Goal: Use online tool/utility

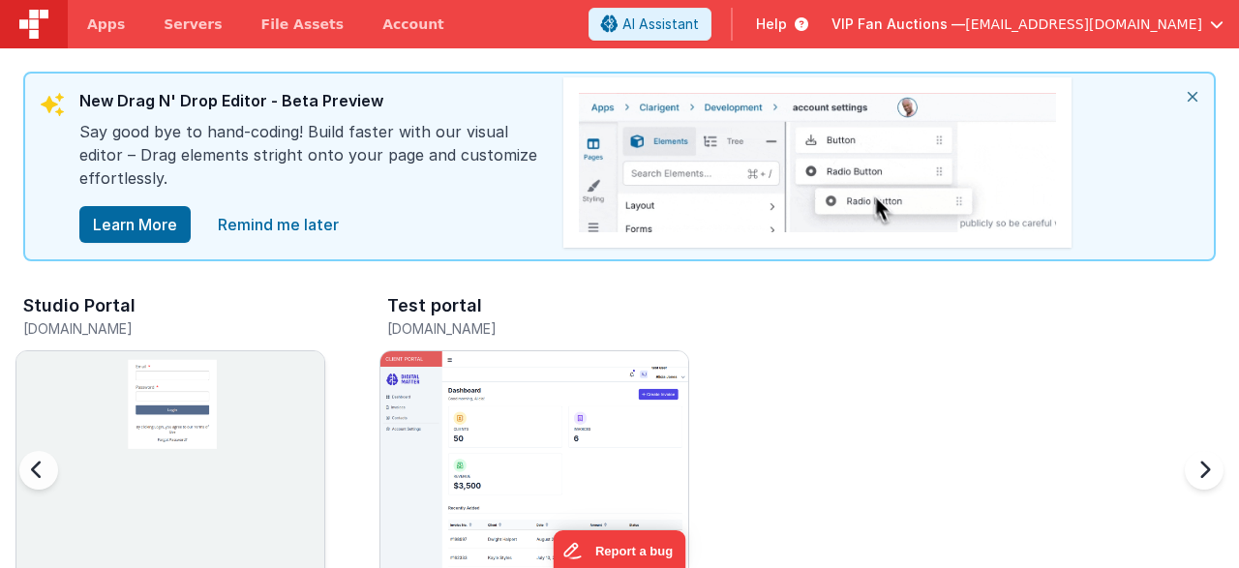
click at [167, 457] on img at bounding box center [170, 505] width 308 height 308
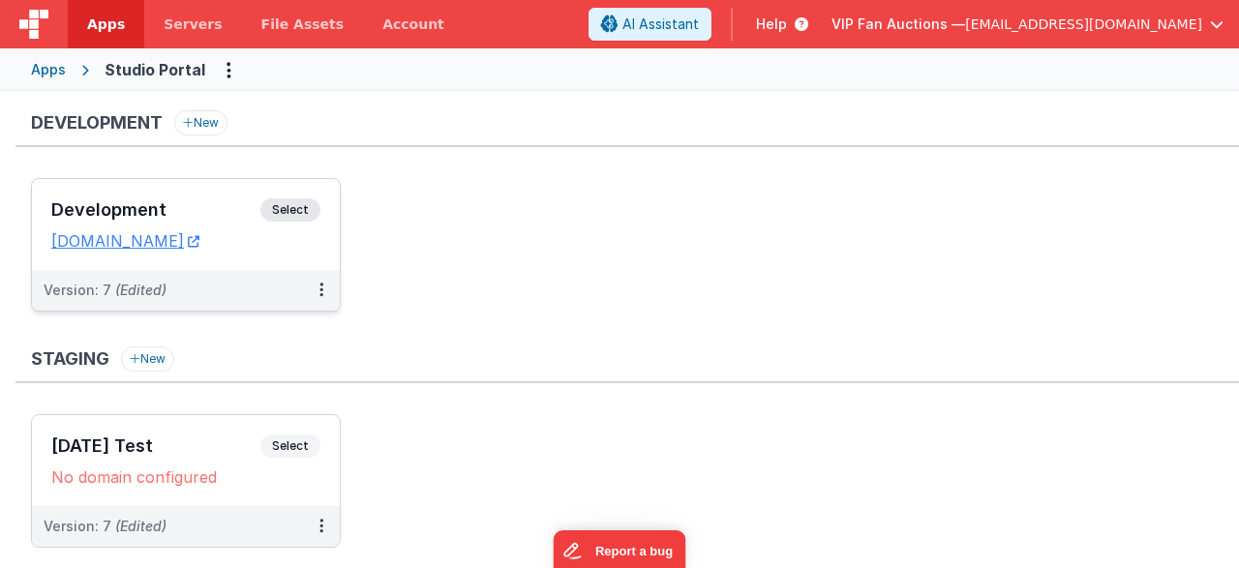
click at [192, 184] on div "Development Select URLs [DOMAIN_NAME]" at bounding box center [186, 224] width 308 height 91
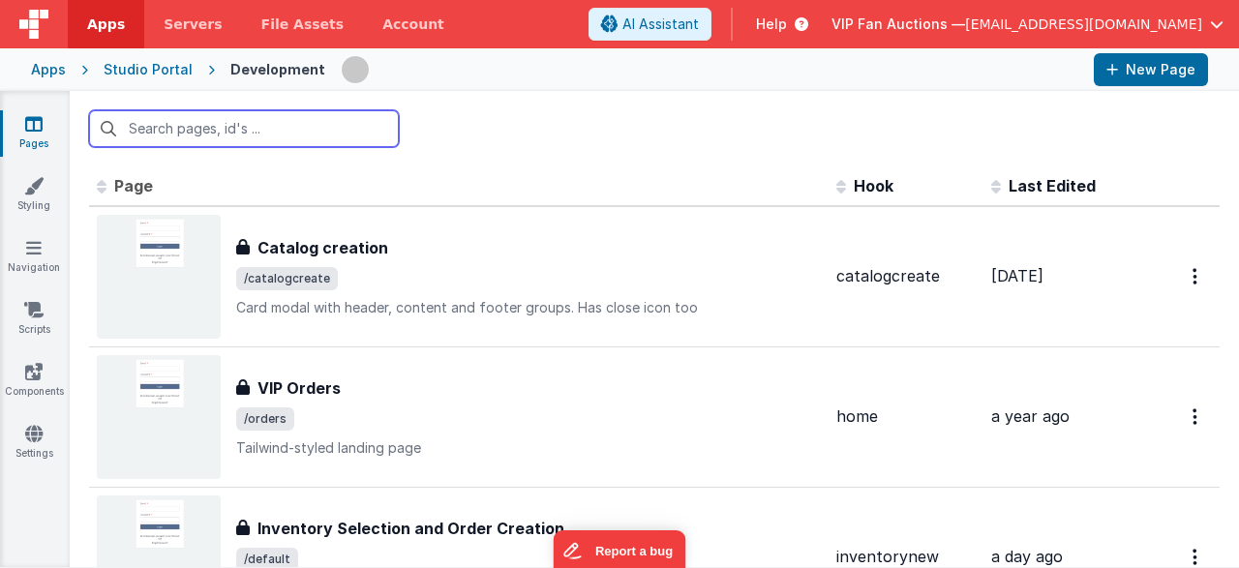
click at [304, 139] on input "text" at bounding box center [244, 128] width 310 height 37
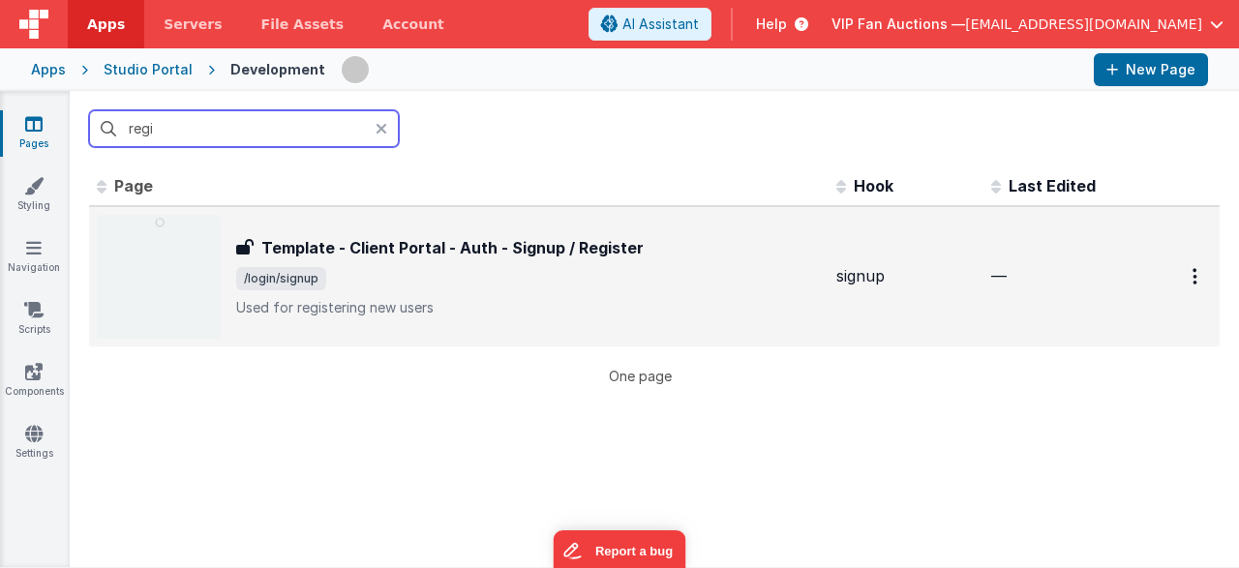
type input "regi"
click at [447, 255] on h3 "Template - Client Portal - Auth - Signup / Register" at bounding box center [452, 247] width 382 height 23
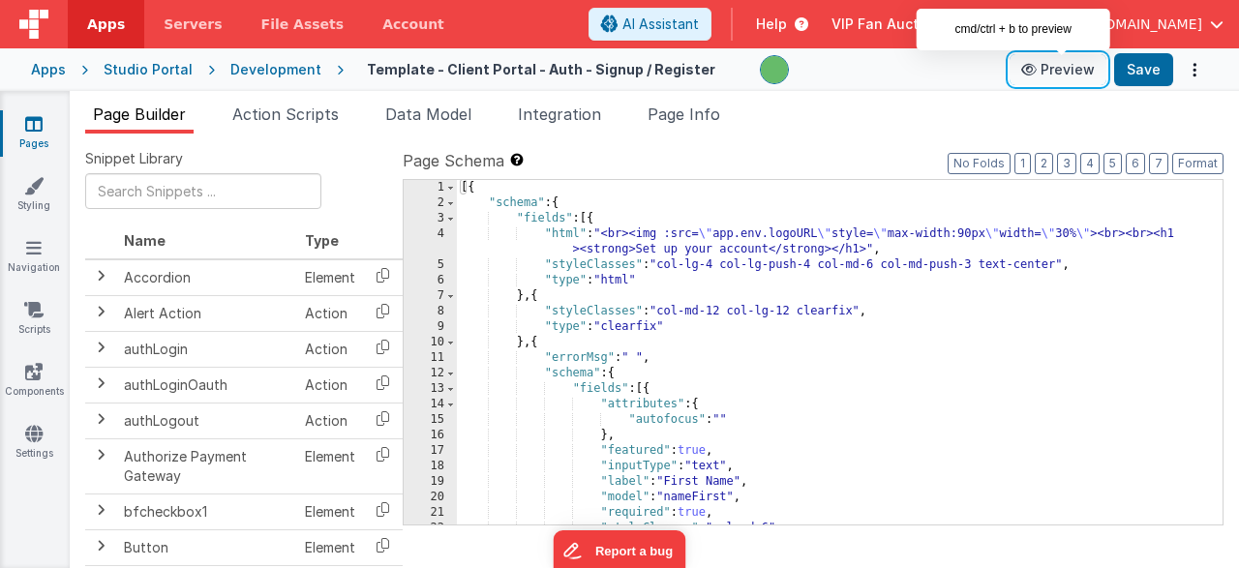
click at [1087, 67] on button "Preview" at bounding box center [1057, 69] width 97 height 31
